Goal: Transaction & Acquisition: Purchase product/service

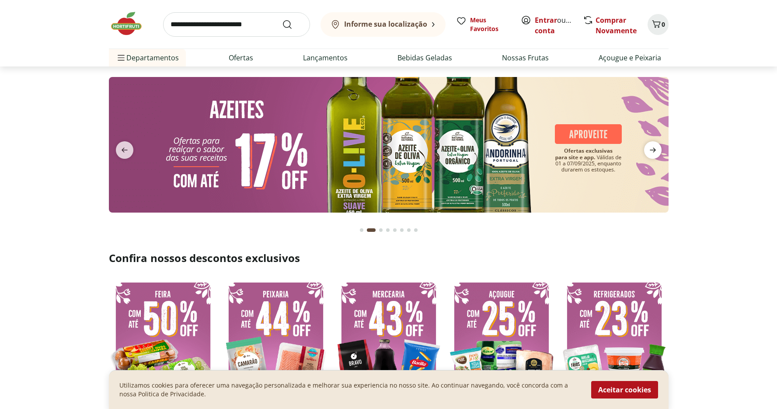
click at [648, 151] on icon "next" at bounding box center [653, 150] width 10 height 10
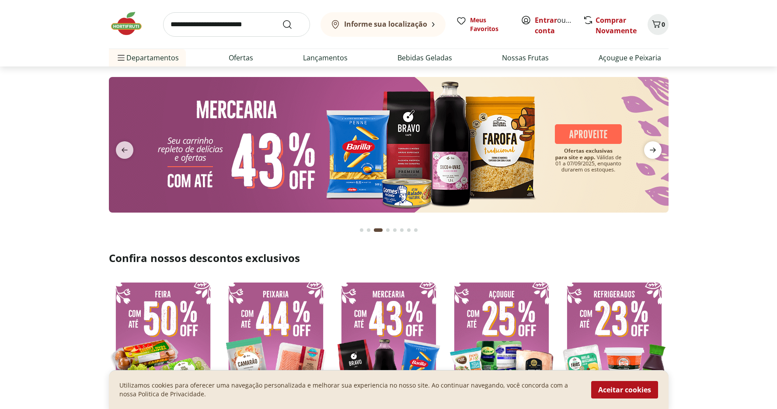
click at [651, 152] on icon "next" at bounding box center [653, 150] width 10 height 10
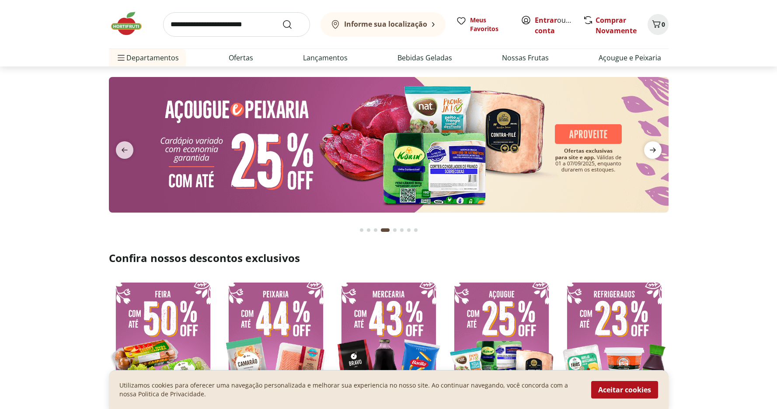
click at [657, 153] on icon "next" at bounding box center [653, 150] width 10 height 10
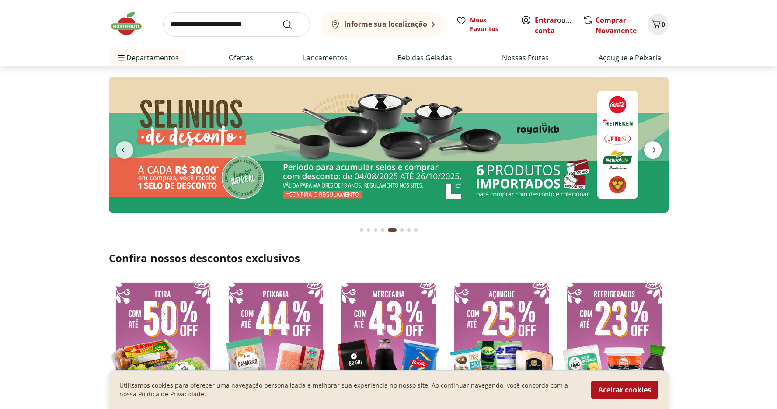
click at [654, 154] on icon "next" at bounding box center [653, 150] width 10 height 10
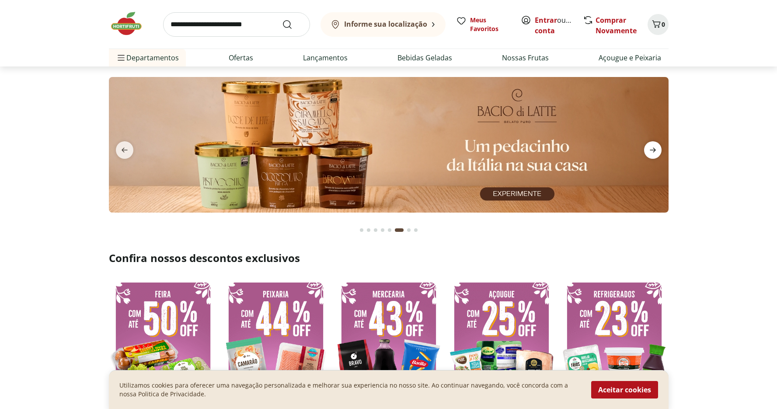
click at [654, 152] on icon "next" at bounding box center [653, 150] width 10 height 10
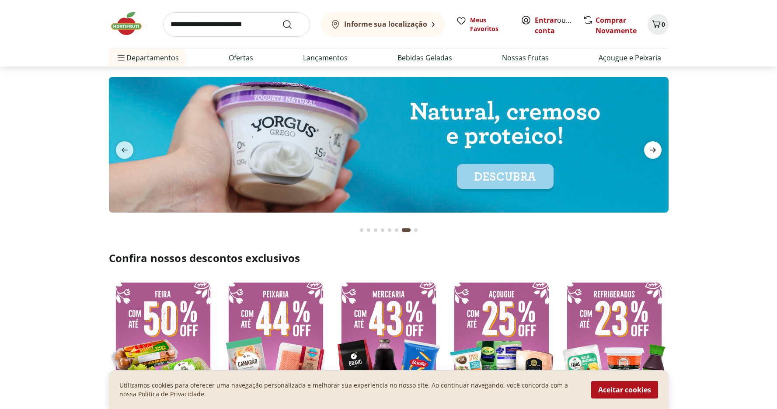
click at [655, 151] on icon "next" at bounding box center [653, 150] width 10 height 10
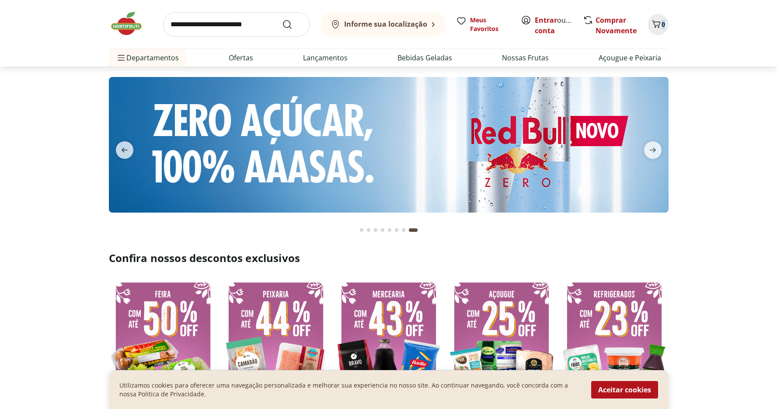
drag, startPoint x: 776, startPoint y: 13, endPoint x: 776, endPoint y: 19, distance: 5.7
click at [772, 23] on header "Informe sua localização Entrar ou Criar conta 0 Informe sua localização Meus Fa…" at bounding box center [388, 33] width 777 height 66
click at [245, 57] on link "Ofertas" at bounding box center [241, 57] width 24 height 10
select select "**********"
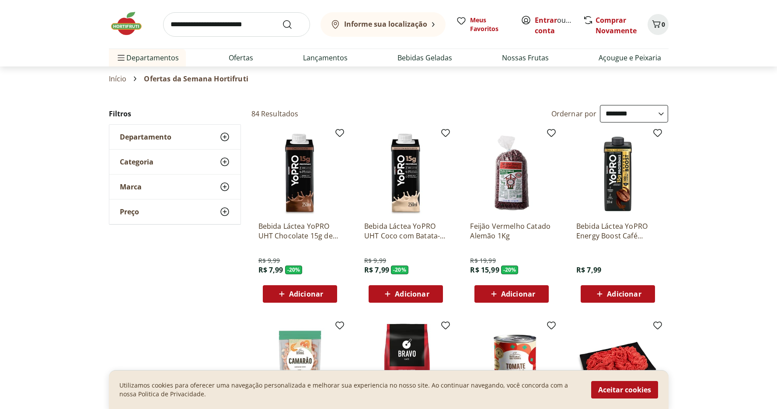
click at [225, 28] on input "search" at bounding box center [236, 24] width 147 height 24
type input "*****"
click at [282, 19] on button "Submit Search" at bounding box center [292, 24] width 21 height 10
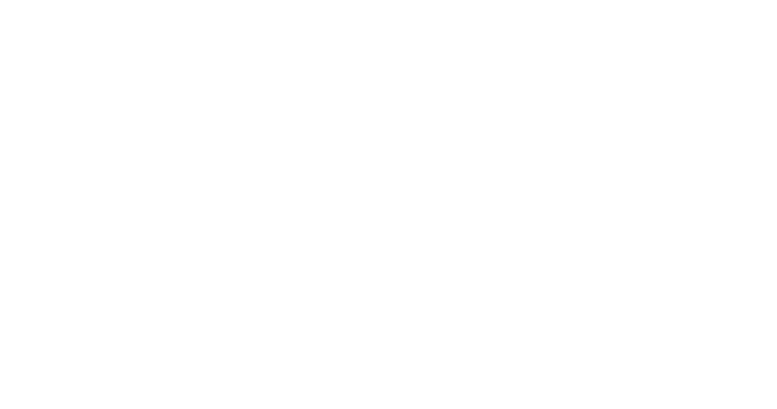
select select "**********"
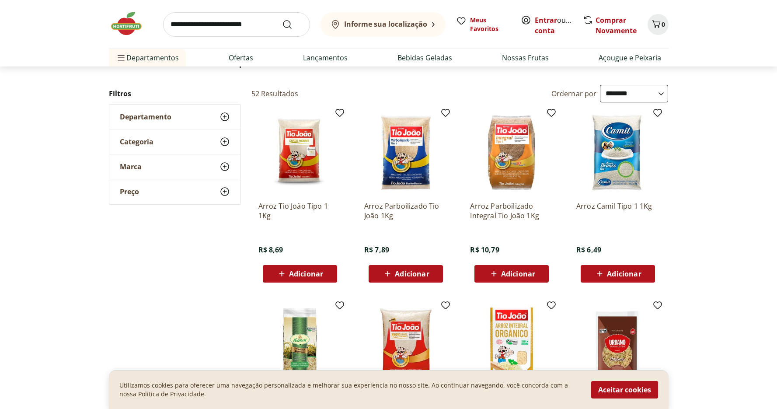
scroll to position [48, 0]
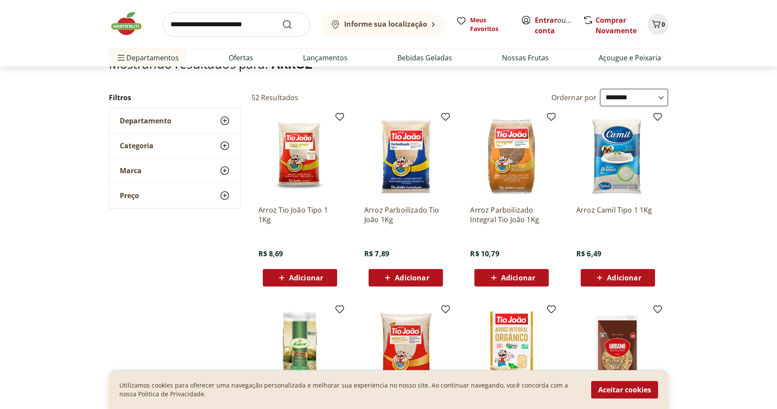
click at [305, 153] on img at bounding box center [300, 156] width 83 height 83
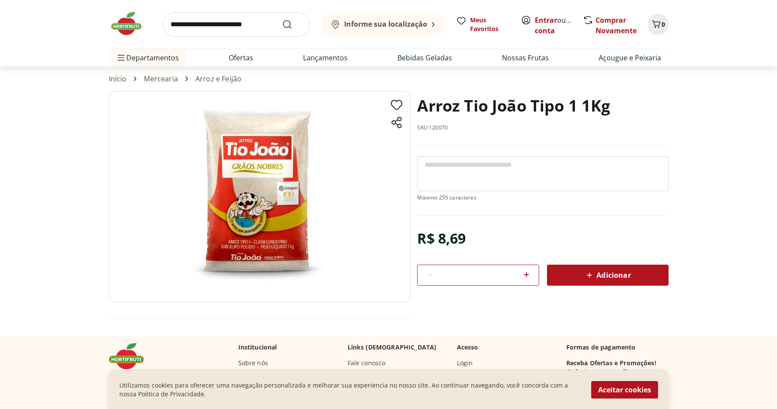
click at [269, 161] on img at bounding box center [260, 196] width 302 height 211
click at [271, 151] on img at bounding box center [260, 196] width 302 height 211
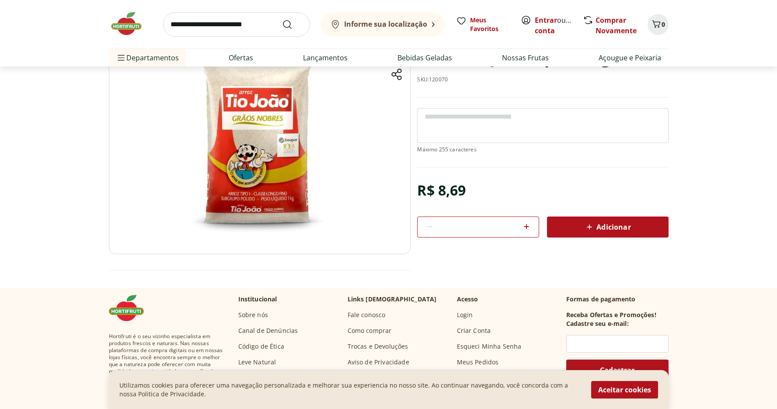
select select "**********"
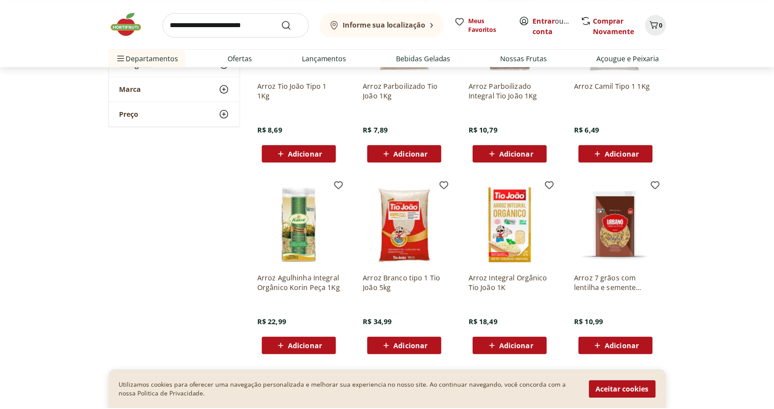
scroll to position [0, 0]
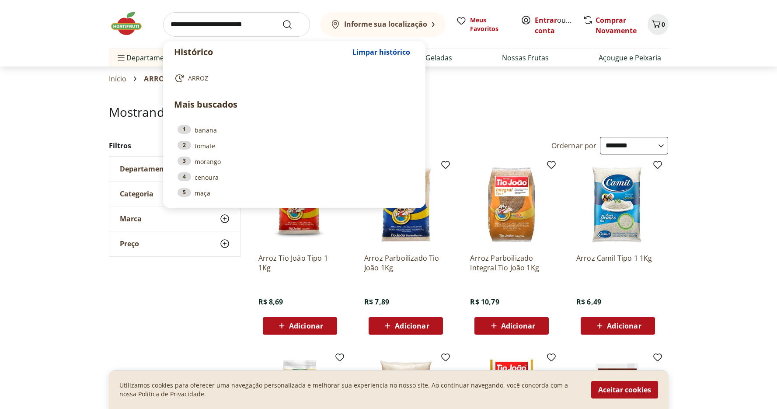
drag, startPoint x: 201, startPoint y: 30, endPoint x: 220, endPoint y: 29, distance: 19.3
click at [213, 29] on input "search" at bounding box center [236, 24] width 147 height 24
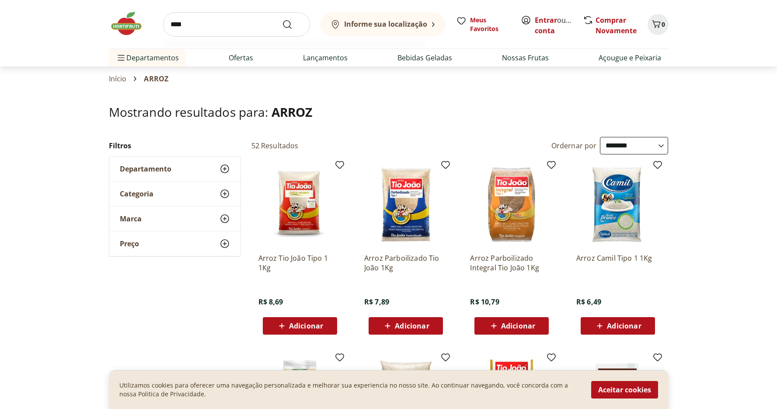
type input "****"
click at [282, 19] on button "Submit Search" at bounding box center [292, 24] width 21 height 10
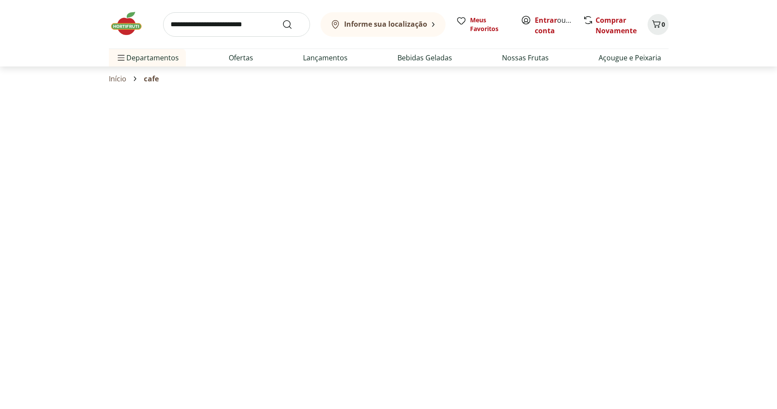
select select "**********"
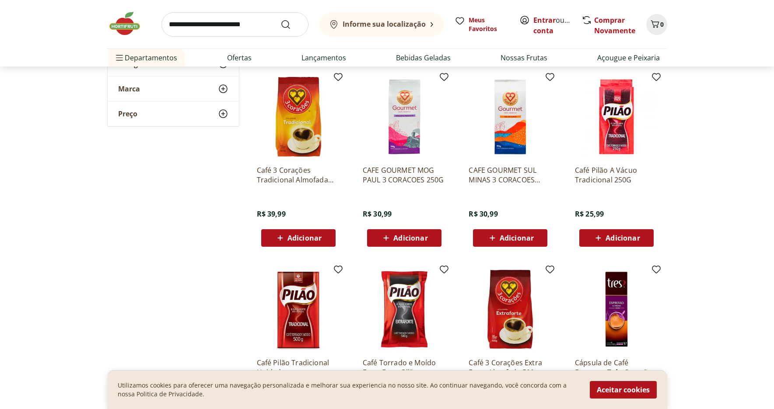
scroll to position [279, 0]
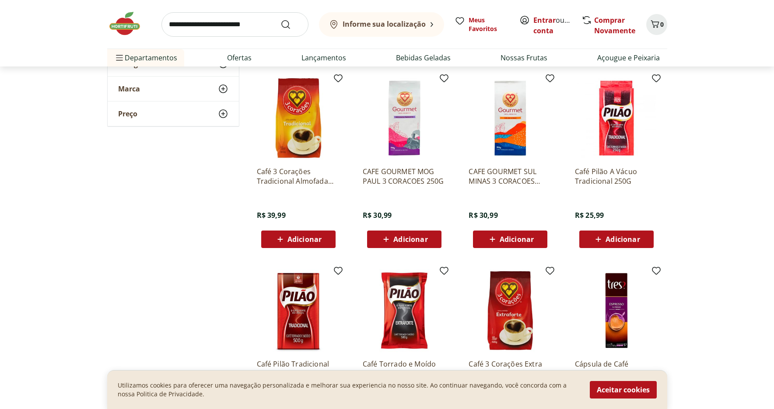
click at [512, 123] on img at bounding box center [510, 118] width 83 height 83
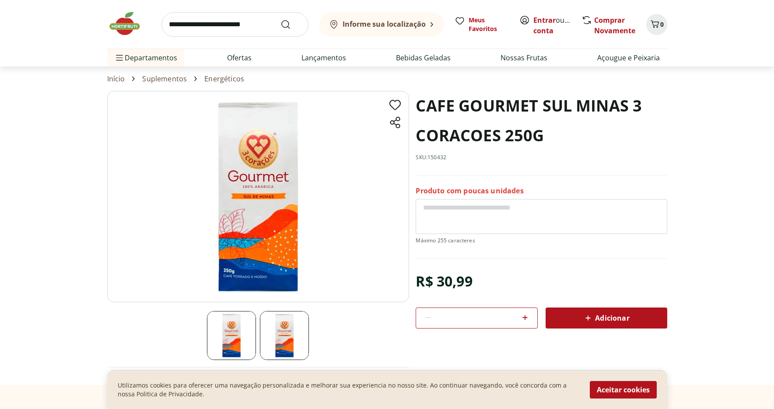
click at [262, 213] on img at bounding box center [258, 196] width 302 height 211
click at [229, 331] on img at bounding box center [231, 335] width 49 height 49
click at [281, 325] on img at bounding box center [284, 335] width 49 height 49
click at [270, 263] on img at bounding box center [258, 196] width 302 height 211
drag, startPoint x: 273, startPoint y: 229, endPoint x: 266, endPoint y: 256, distance: 28.2
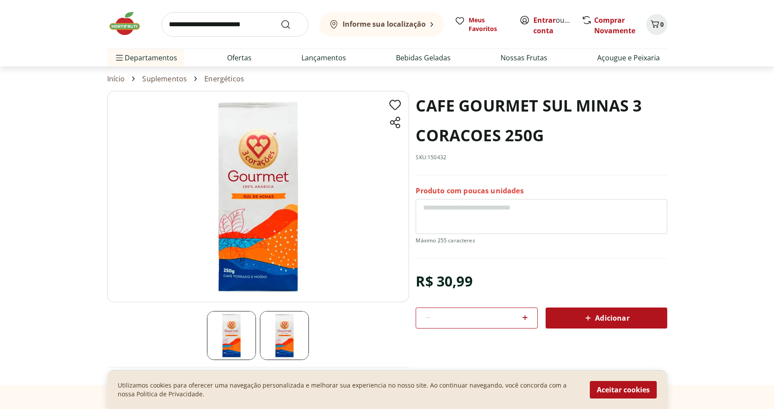
click at [273, 228] on img at bounding box center [258, 196] width 302 height 211
click at [236, 321] on img at bounding box center [231, 335] width 49 height 49
click at [237, 328] on img at bounding box center [231, 335] width 49 height 49
click at [239, 330] on img at bounding box center [231, 335] width 49 height 49
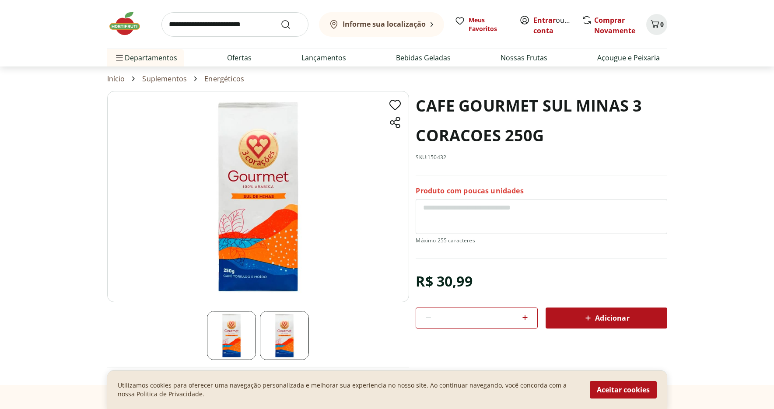
click at [287, 330] on img at bounding box center [284, 335] width 49 height 49
drag, startPoint x: 287, startPoint y: 330, endPoint x: 293, endPoint y: 332, distance: 5.5
click at [287, 330] on img at bounding box center [284, 335] width 49 height 49
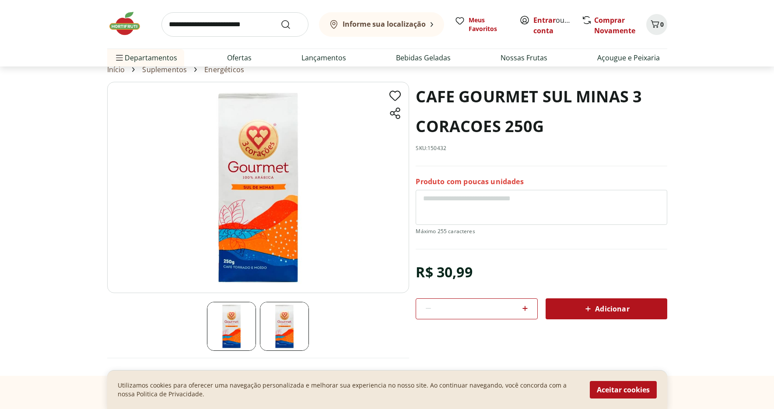
scroll to position [3, 0]
